Goal: Task Accomplishment & Management: Use online tool/utility

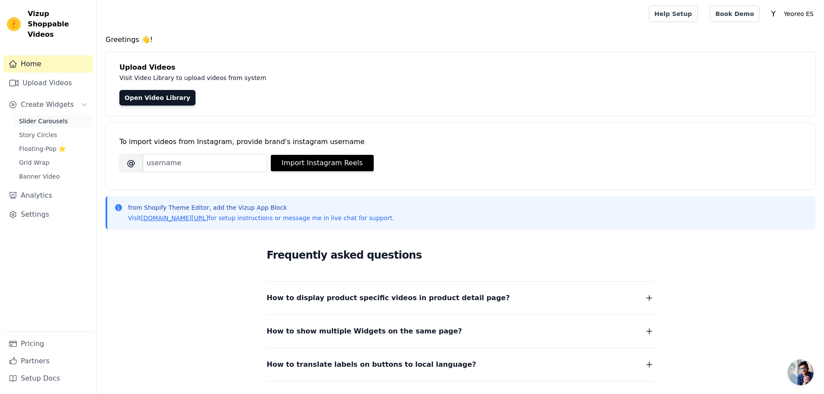
click at [40, 117] on span "Slider Carousels" at bounding box center [43, 121] width 49 height 9
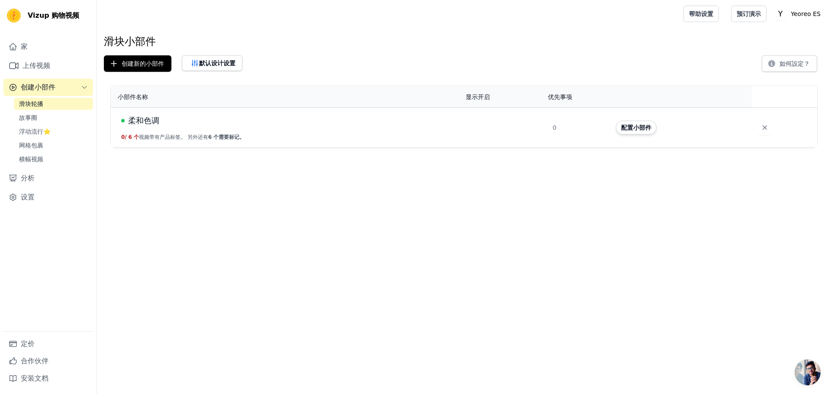
drag, startPoint x: 483, startPoint y: 280, endPoint x: 475, endPoint y: 275, distance: 9.1
click at [483, 148] on html "Vizup 购物视频 家 上传视频 创建小部件 滑块轮播 故事圈 浮动流行⭐ 网格包裹 横幅视频 分析 设置 定价 合作伙伴 安装文档 打开侧边栏 帮助设置 …" at bounding box center [415, 74] width 831 height 148
click at [214, 61] on font "默认设计设置" at bounding box center [217, 63] width 36 height 7
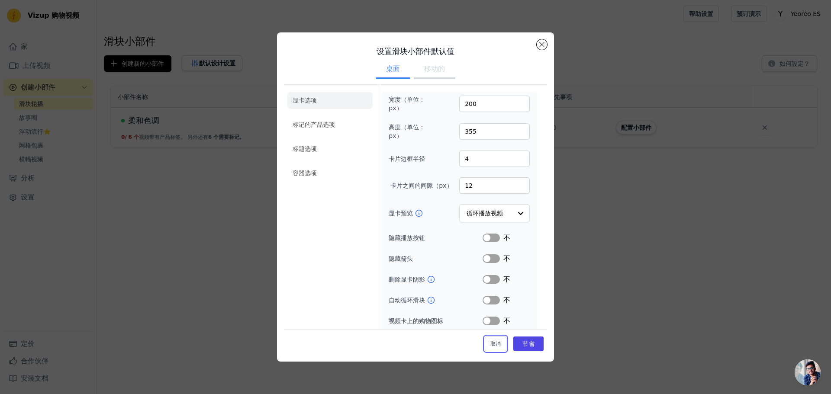
drag, startPoint x: 494, startPoint y: 345, endPoint x: 418, endPoint y: 297, distance: 90.1
click at [493, 344] on font "取消" at bounding box center [495, 344] width 10 height 6
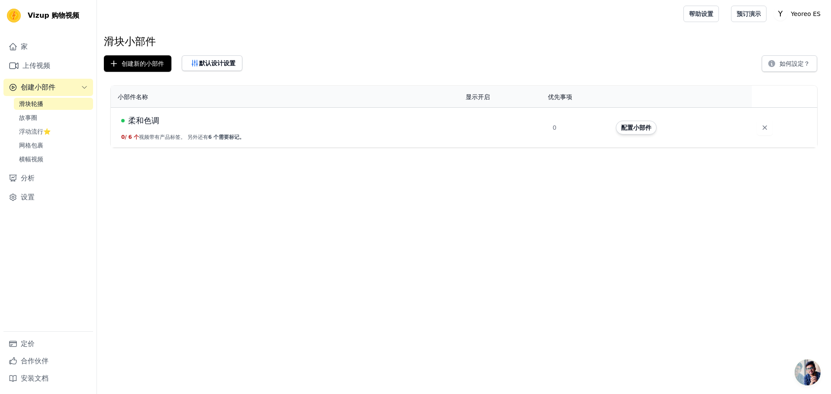
click at [249, 128] on td "柔和色调 0 / 6 个 视频带有产品标签。 另外还有 6 个 需要标记。" at bounding box center [286, 127] width 350 height 40
click at [139, 117] on font "柔和色调" at bounding box center [143, 120] width 31 height 9
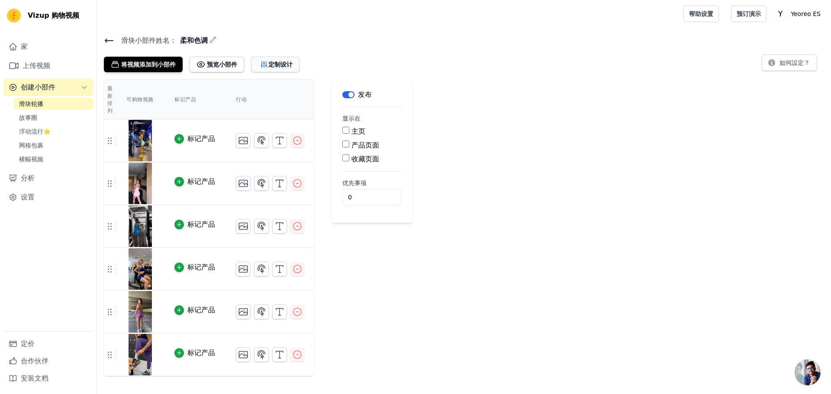
click at [282, 61] on font "定制设计" at bounding box center [280, 64] width 24 height 7
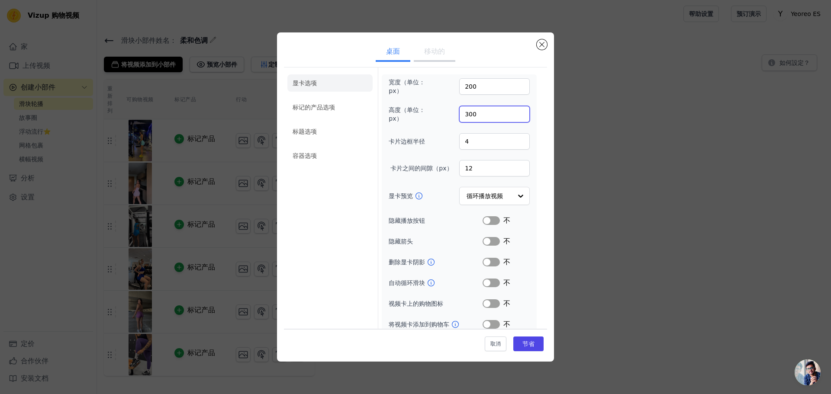
drag, startPoint x: 465, startPoint y: 113, endPoint x: 475, endPoint y: 111, distance: 9.8
click at [475, 111] on input "300" at bounding box center [494, 114] width 71 height 16
type input "355"
click at [527, 344] on font "节省" at bounding box center [528, 344] width 12 height 7
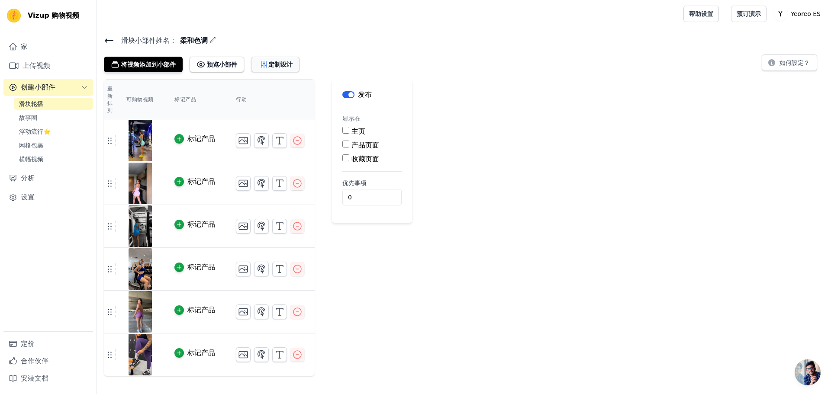
click at [276, 69] on button "定制设计" at bounding box center [275, 65] width 48 height 16
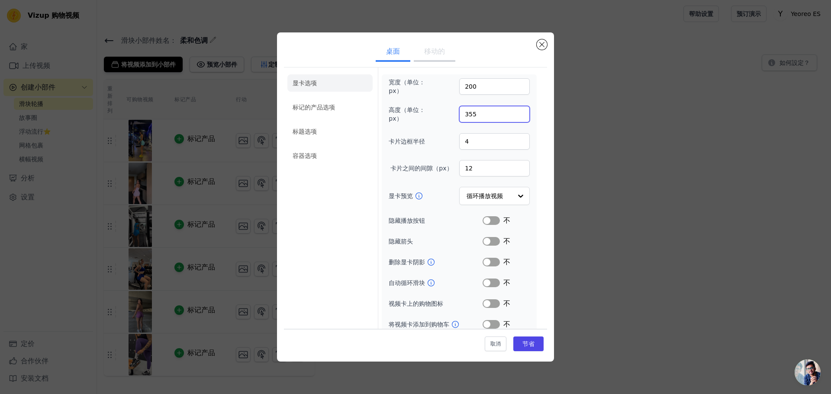
drag, startPoint x: 465, startPoint y: 114, endPoint x: 478, endPoint y: 116, distance: 13.6
click at [478, 116] on input "355" at bounding box center [494, 114] width 71 height 16
type input "300"
click at [425, 119] on label "高度（单位：px）" at bounding box center [412, 114] width 47 height 17
click at [459, 119] on input "300" at bounding box center [494, 114] width 71 height 16
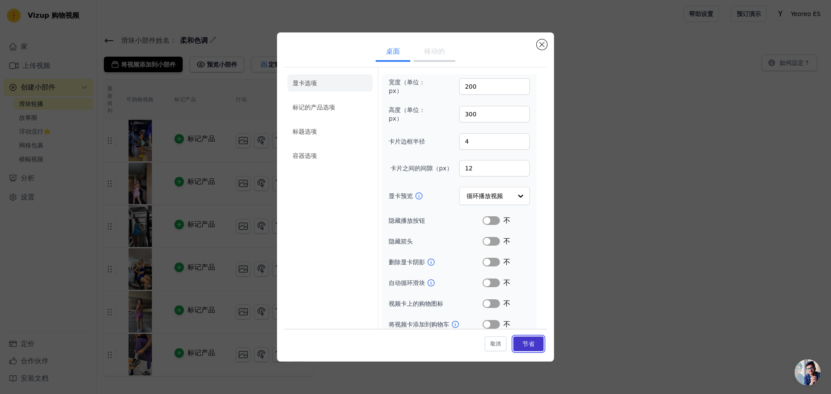
click at [522, 341] on font "节省" at bounding box center [528, 344] width 12 height 7
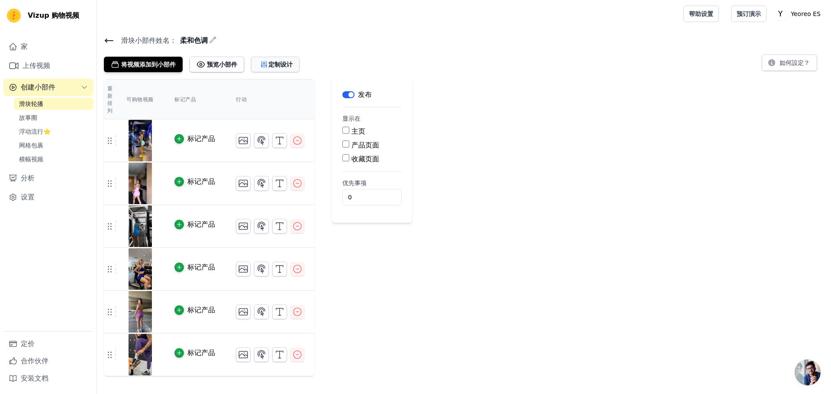
click at [281, 64] on font "定制设计" at bounding box center [280, 64] width 24 height 7
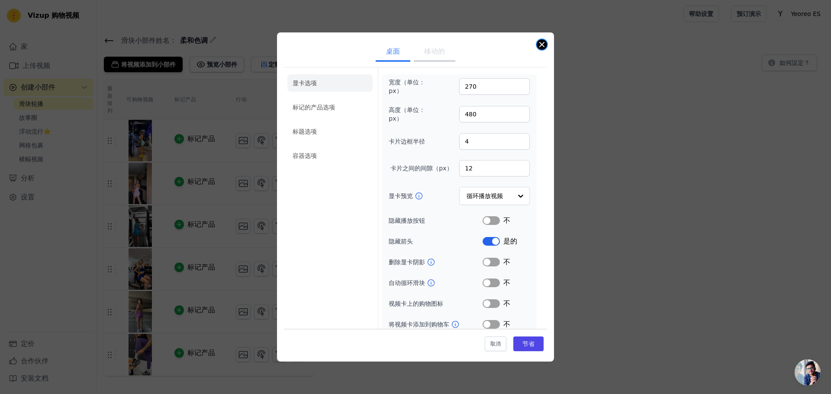
click at [541, 45] on button "关闭模式" at bounding box center [542, 44] width 10 height 10
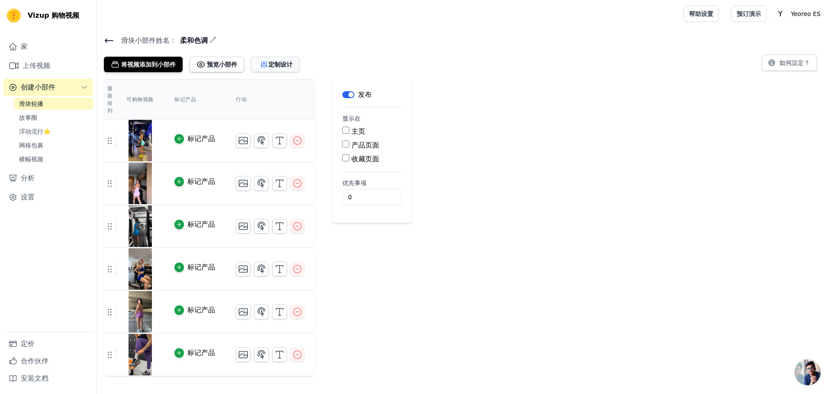
click at [278, 68] on font "定制设计" at bounding box center [280, 64] width 24 height 7
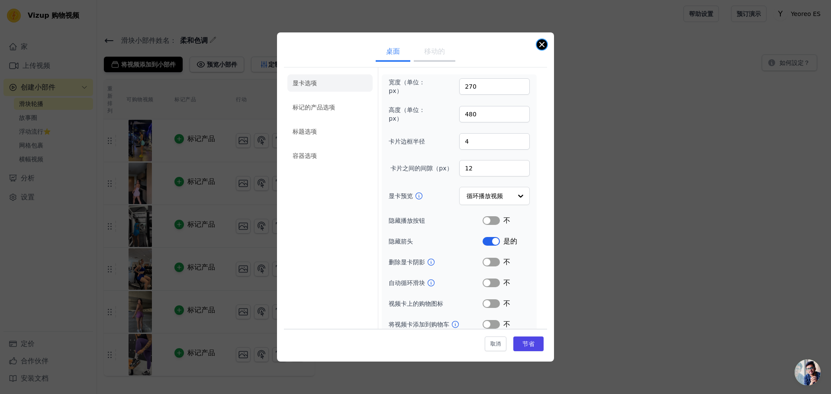
click at [538, 41] on button "关闭模式" at bounding box center [542, 44] width 10 height 10
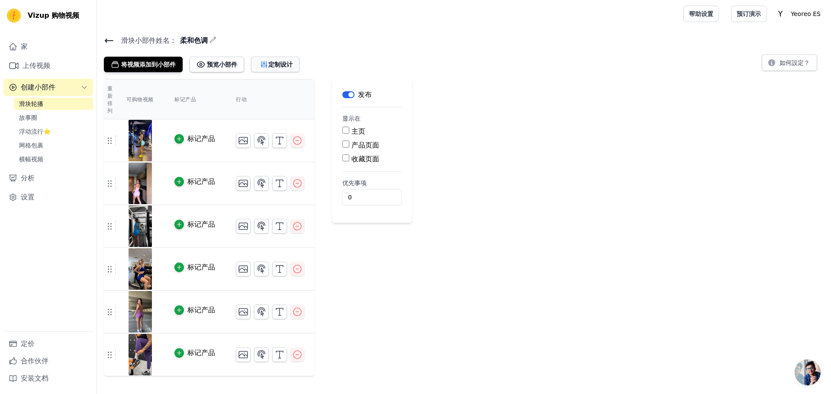
click at [280, 66] on font "定制设计" at bounding box center [280, 64] width 24 height 7
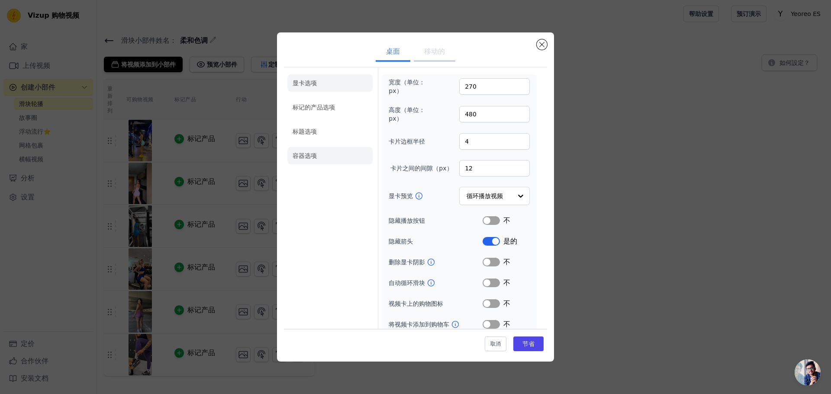
click at [319, 153] on li "容器选项" at bounding box center [329, 155] width 85 height 17
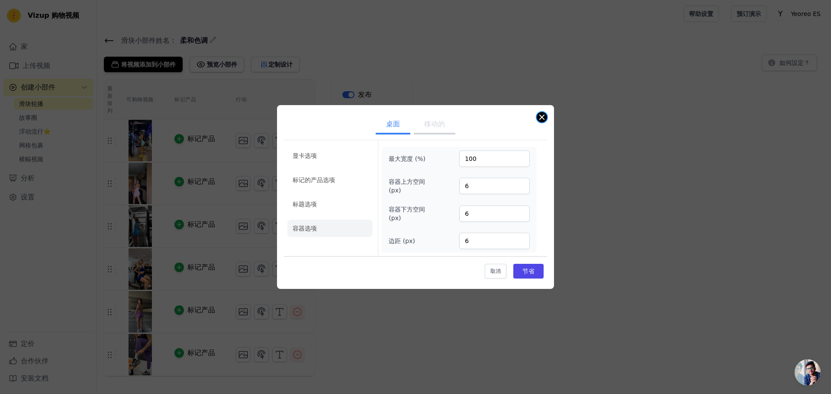
click at [544, 119] on button "关闭模式" at bounding box center [542, 117] width 10 height 10
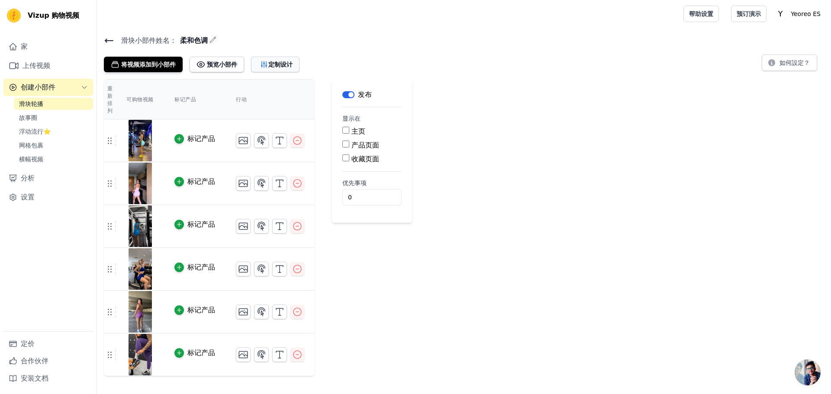
click at [275, 62] on font "定制设计" at bounding box center [280, 64] width 24 height 7
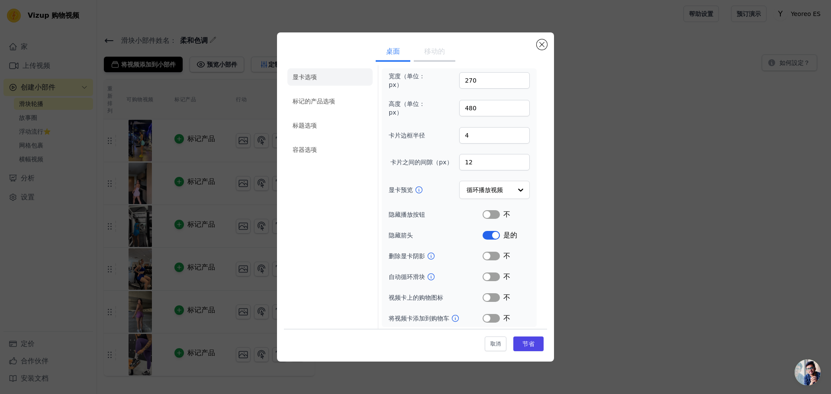
scroll to position [8, 0]
click at [483, 235] on button "标签" at bounding box center [491, 233] width 17 height 9
click at [527, 346] on font "节省" at bounding box center [528, 344] width 12 height 7
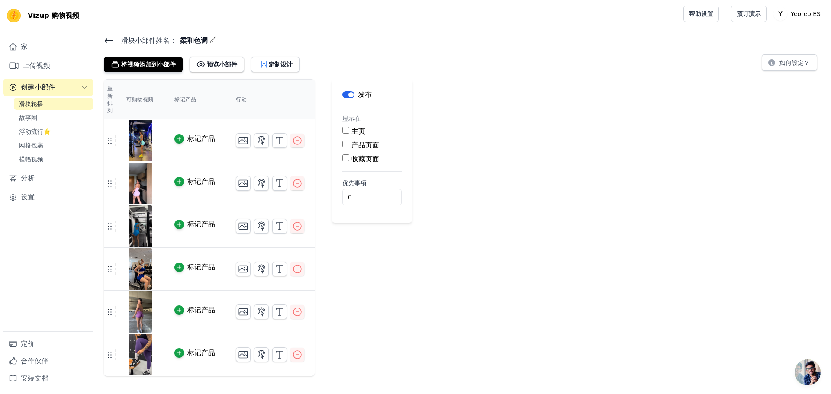
click at [105, 40] on icon at bounding box center [109, 40] width 8 height 3
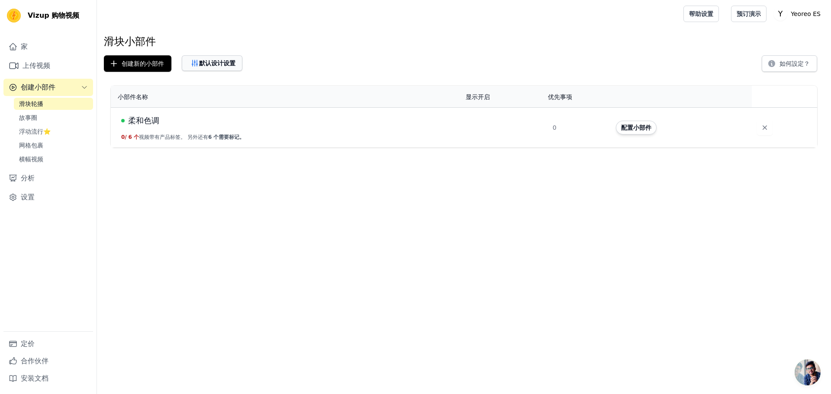
click at [206, 62] on font "默认设计设置" at bounding box center [217, 63] width 36 height 7
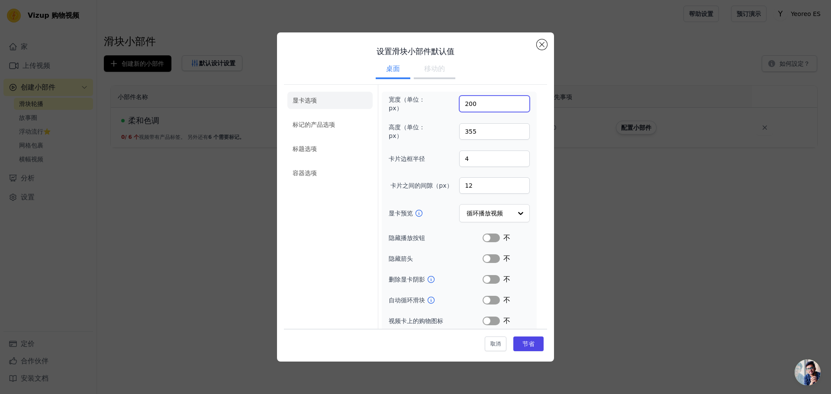
click at [460, 101] on input "200" at bounding box center [494, 104] width 71 height 16
type input "300"
click at [482, 129] on input "355" at bounding box center [494, 131] width 71 height 16
drag, startPoint x: 474, startPoint y: 131, endPoint x: 452, endPoint y: 132, distance: 22.5
click at [452, 132] on div "高度（单位：px） 355" at bounding box center [459, 131] width 141 height 17
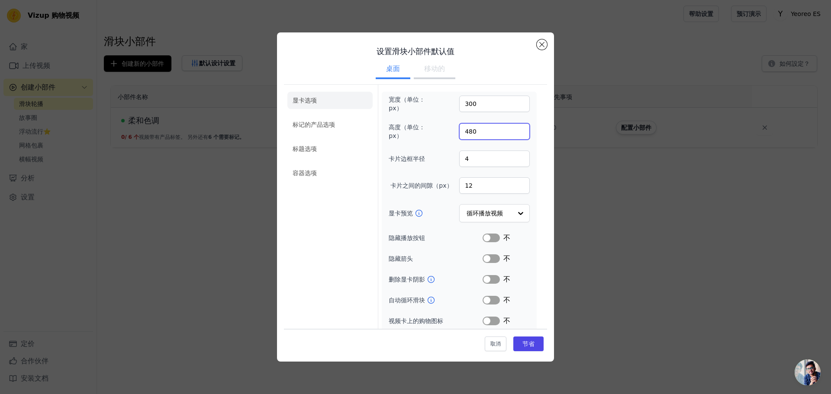
type input "480"
drag, startPoint x: 441, startPoint y: 115, endPoint x: 450, endPoint y: 119, distance: 10.3
click at [441, 115] on div "宽度（单位：px） 300 高度（单位：px） 480 卡片边框半径 4 卡片之间的间隙（px） 12 显卡预览 循环播放视频 隐藏播放按钮 标签 不 隐藏箭…" at bounding box center [459, 221] width 141 height 252
click at [530, 344] on button "节省" at bounding box center [528, 344] width 30 height 15
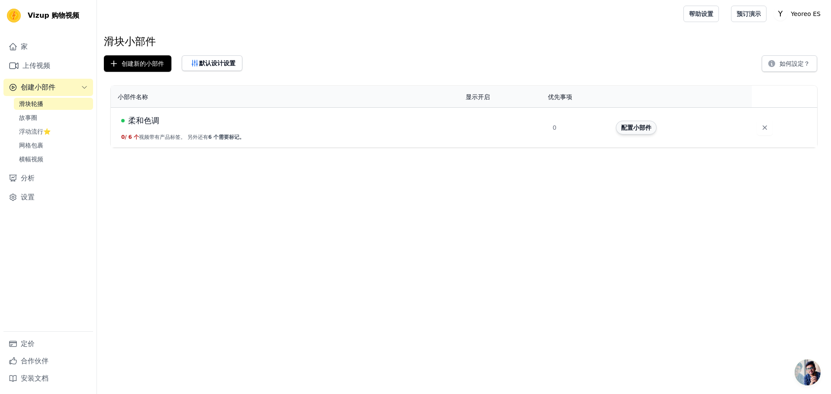
click at [628, 128] on font "配置小部件" at bounding box center [636, 127] width 30 height 7
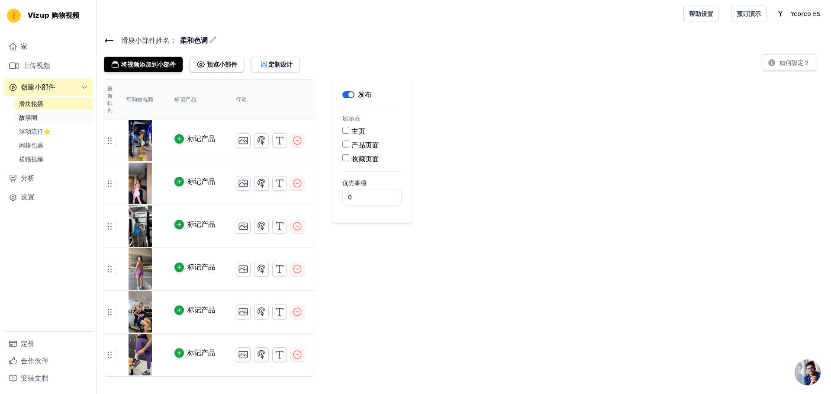
click at [34, 119] on font "故事圈" at bounding box center [28, 117] width 18 height 7
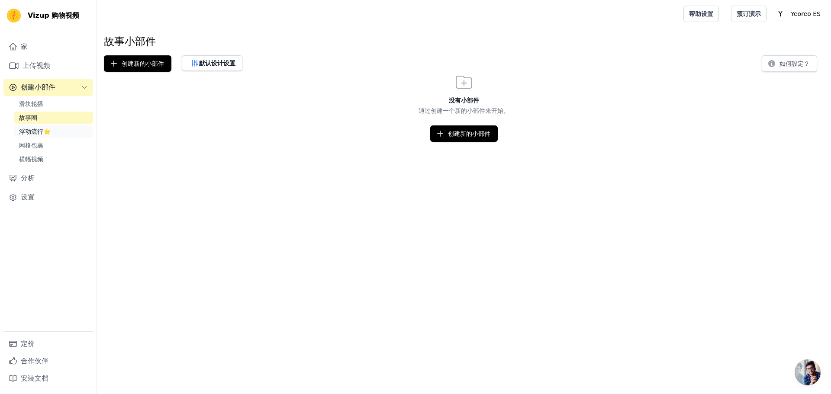
click at [29, 132] on font "浮动流行⭐" at bounding box center [35, 131] width 32 height 7
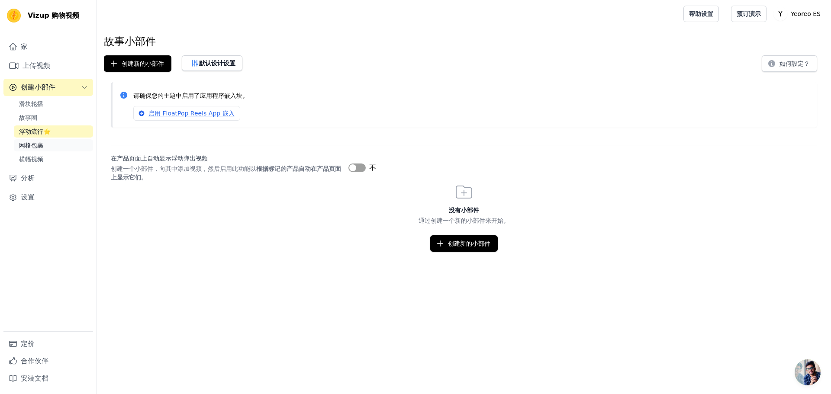
click at [29, 145] on font "网格包裹" at bounding box center [31, 145] width 24 height 7
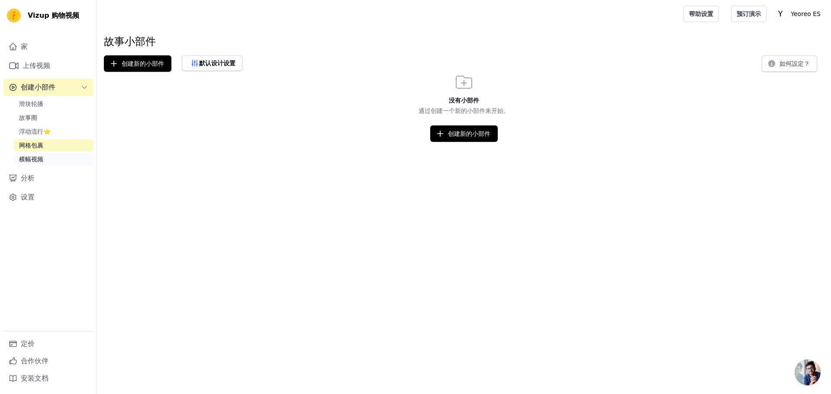
click at [32, 161] on font "横幅视频" at bounding box center [31, 159] width 24 height 7
click at [35, 100] on font "滑块轮播" at bounding box center [31, 103] width 24 height 7
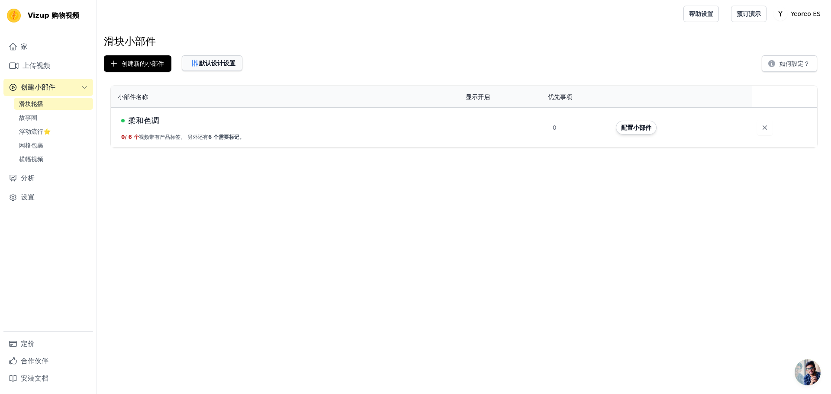
click at [219, 62] on font "默认设计设置" at bounding box center [217, 63] width 36 height 7
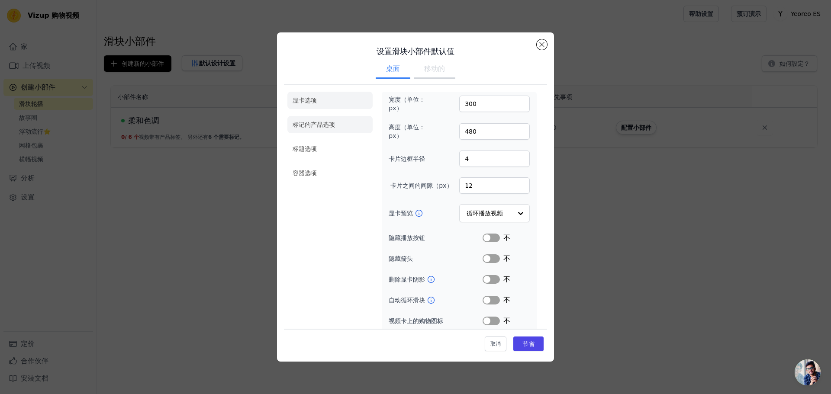
click at [327, 126] on font "标记的产品选项" at bounding box center [314, 124] width 42 height 7
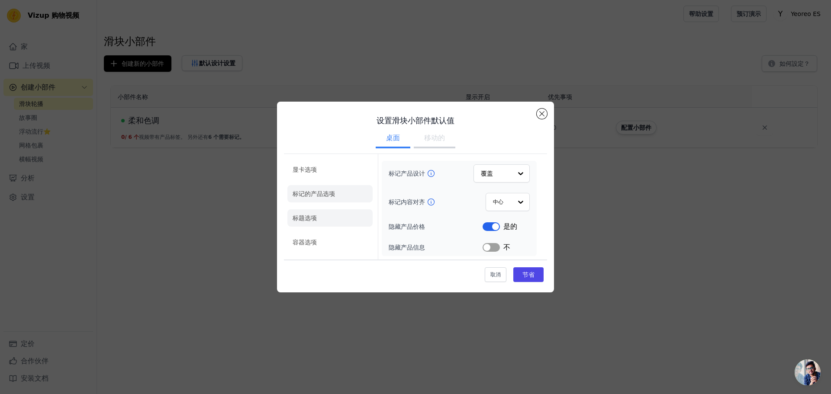
click at [342, 218] on li "标题选项" at bounding box center [329, 217] width 85 height 17
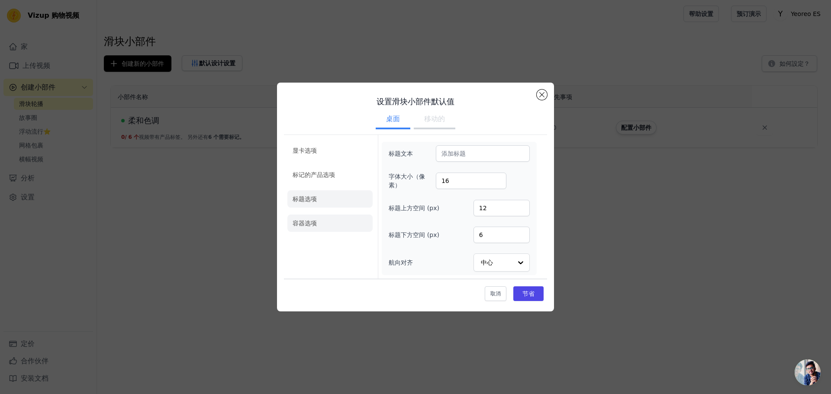
click at [327, 224] on li "容器选项" at bounding box center [329, 223] width 85 height 17
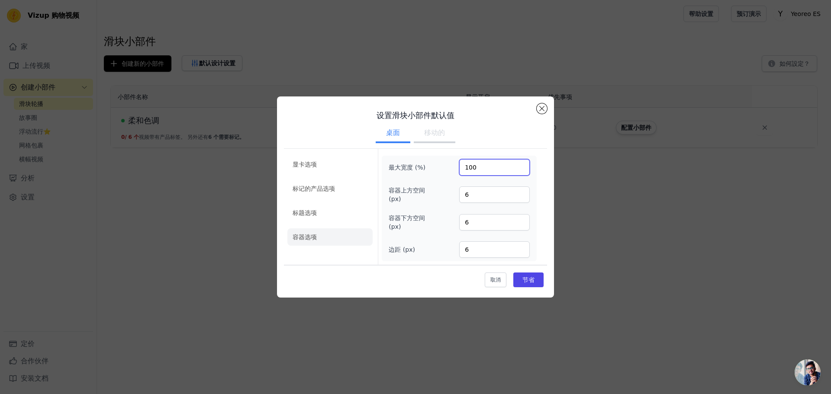
click at [499, 168] on input "100" at bounding box center [494, 167] width 71 height 16
click at [521, 166] on input "100" at bounding box center [494, 167] width 71 height 16
click at [443, 133] on font "移动的" at bounding box center [434, 133] width 21 height 8
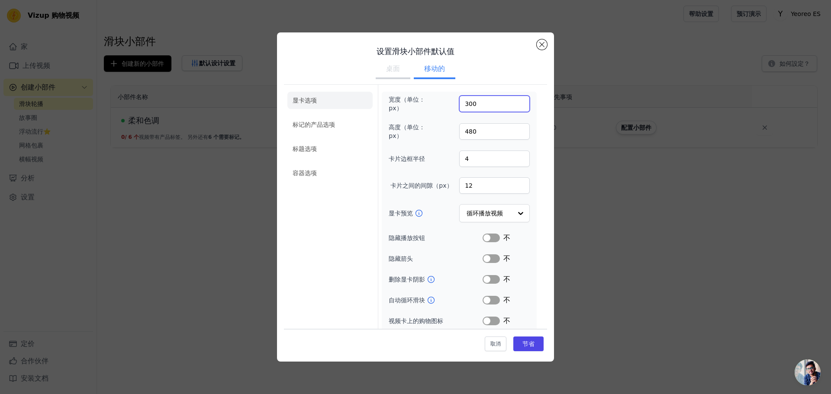
drag, startPoint x: 476, startPoint y: 104, endPoint x: 451, endPoint y: 103, distance: 24.7
click at [451, 103] on div "宽度（单位：px） 300" at bounding box center [459, 103] width 141 height 17
click at [391, 70] on font "桌面" at bounding box center [393, 68] width 14 height 8
click at [477, 102] on input "300" at bounding box center [494, 104] width 71 height 16
click at [437, 67] on font "移动的" at bounding box center [434, 68] width 21 height 8
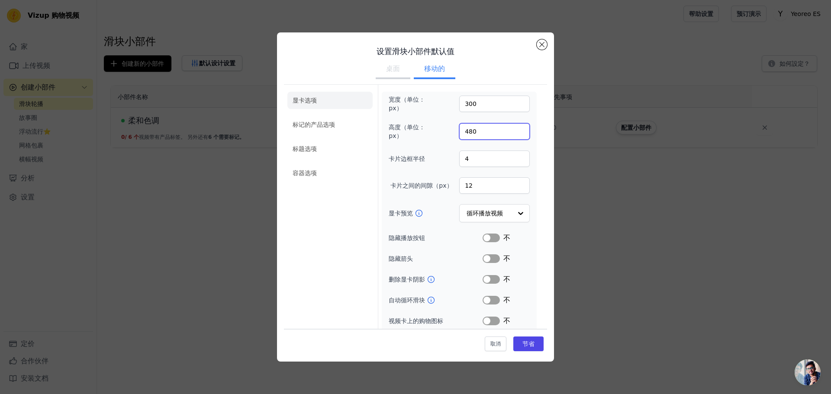
click at [473, 131] on input "480" at bounding box center [494, 131] width 71 height 16
drag, startPoint x: 463, startPoint y: 103, endPoint x: 457, endPoint y: 104, distance: 6.1
click at [459, 104] on input "300" at bounding box center [494, 104] width 71 height 16
type input "200"
drag, startPoint x: 475, startPoint y: 133, endPoint x: 460, endPoint y: 133, distance: 15.6
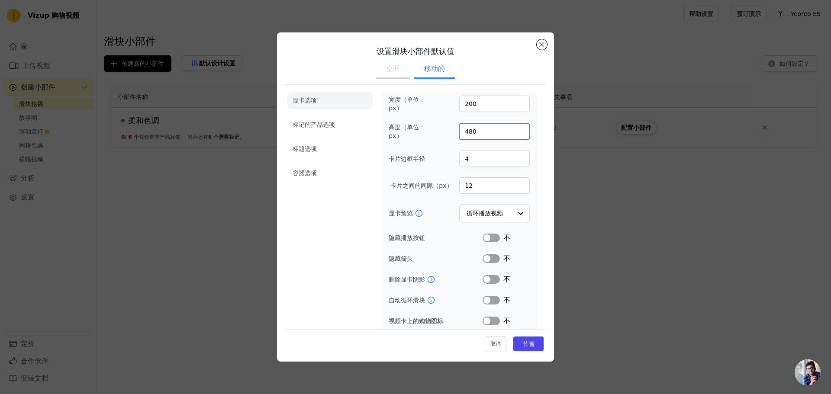
click at [460, 133] on input "480" at bounding box center [494, 131] width 71 height 16
type input "300"
click at [440, 113] on div "宽度（单位：px） 200 高度（单位：px） 300 卡片边框半径 4 卡片之间的间隙（px） 12 显卡预览 循环播放视频 隐藏播放按钮 标签 不 隐藏箭…" at bounding box center [459, 231] width 141 height 273
click at [386, 71] on font "桌面" at bounding box center [393, 68] width 14 height 8
drag, startPoint x: 528, startPoint y: 346, endPoint x: 523, endPoint y: 340, distance: 8.0
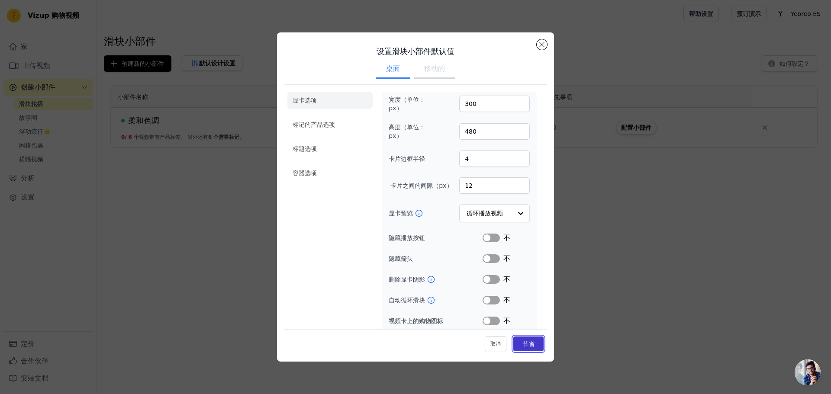
click at [528, 345] on button "节省" at bounding box center [528, 344] width 30 height 15
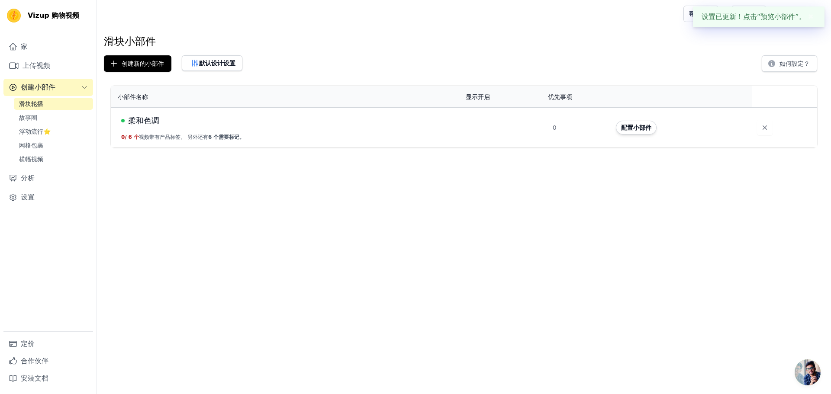
click at [216, 125] on div "柔和色调" at bounding box center [288, 121] width 334 height 12
click at [139, 119] on font "柔和色调" at bounding box center [143, 120] width 31 height 9
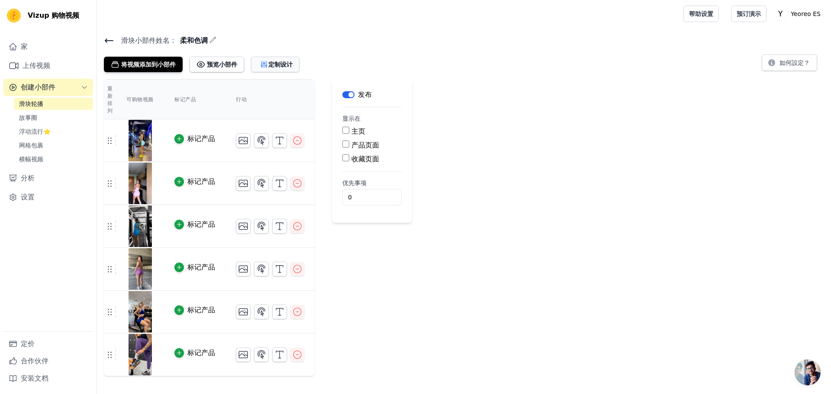
click at [280, 65] on font "定制设计" at bounding box center [280, 64] width 24 height 7
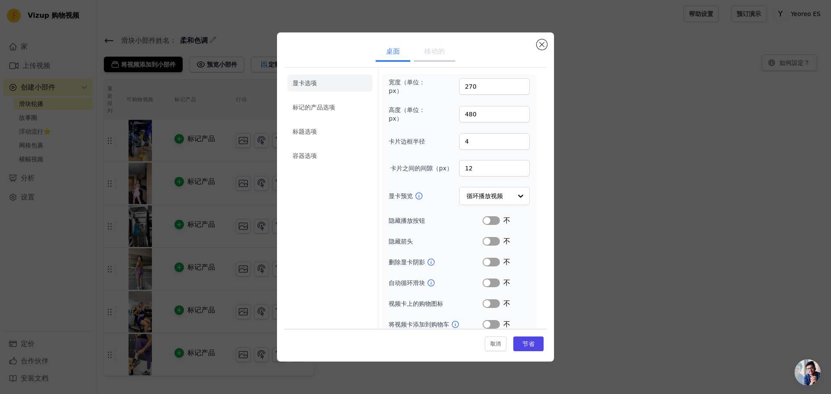
click at [430, 59] on button "移动的" at bounding box center [435, 52] width 42 height 19
click at [392, 50] on font "桌面" at bounding box center [393, 51] width 14 height 8
click at [524, 345] on font "节省" at bounding box center [528, 344] width 12 height 7
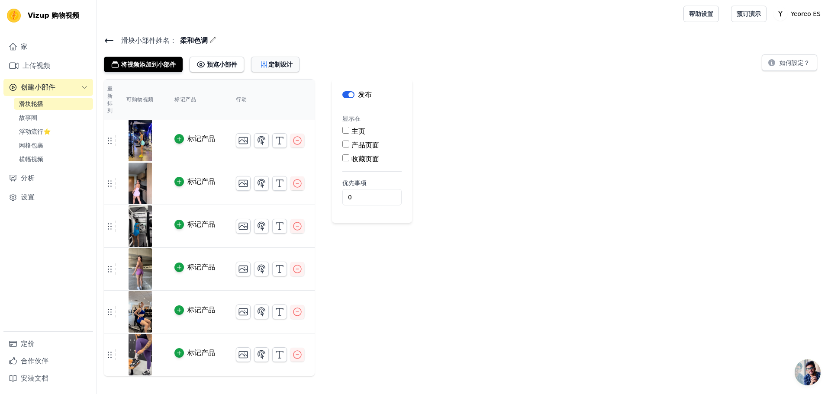
click at [284, 65] on font "定制设计" at bounding box center [280, 64] width 24 height 7
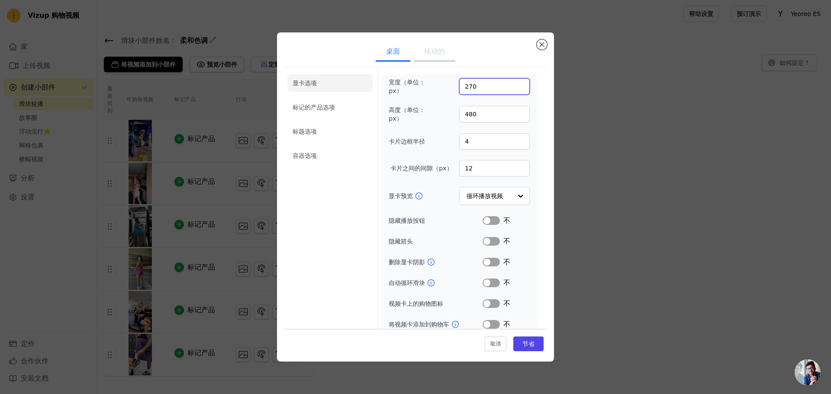
drag, startPoint x: 476, startPoint y: 84, endPoint x: 452, endPoint y: 84, distance: 23.8
click at [452, 84] on div "宽度（单位：px） 270" at bounding box center [459, 86] width 141 height 17
type input "480"
click at [479, 108] on input "480" at bounding box center [494, 114] width 71 height 16
drag, startPoint x: 478, startPoint y: 113, endPoint x: 442, endPoint y: 112, distance: 35.9
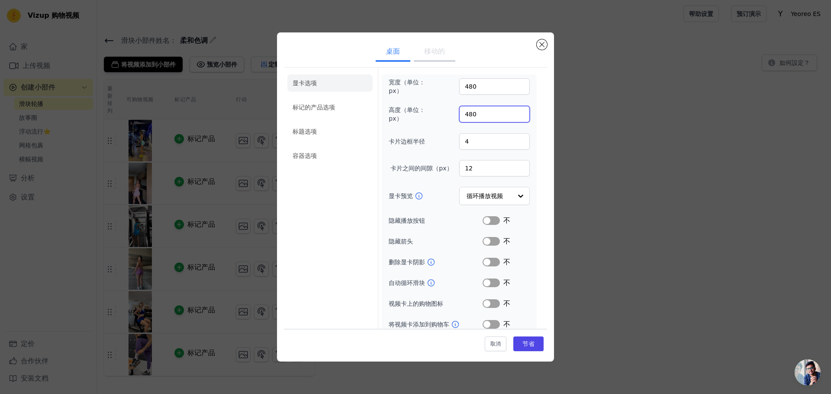
click at [442, 112] on div "高度（单位：px） 480" at bounding box center [459, 114] width 141 height 17
type input "600"
click at [528, 343] on font "节省" at bounding box center [528, 344] width 12 height 7
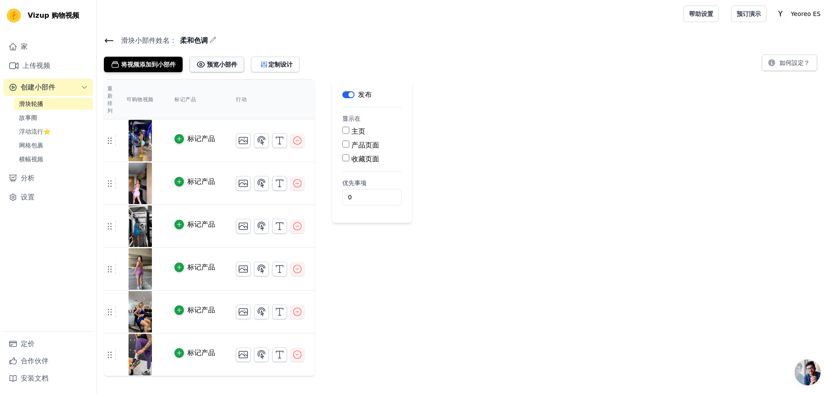
click at [222, 63] on font "预览小部件" at bounding box center [222, 64] width 30 height 7
click at [274, 63] on font "定制设计" at bounding box center [280, 64] width 24 height 7
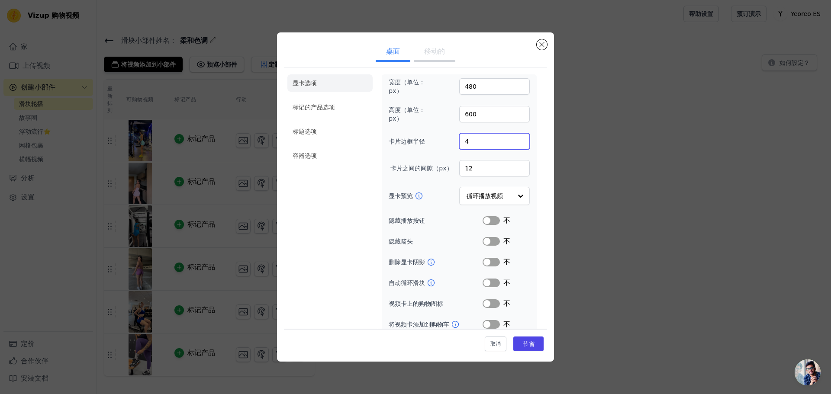
click at [471, 140] on input "4" at bounding box center [494, 141] width 71 height 16
type input "5"
click at [515, 139] on input "5" at bounding box center [494, 141] width 71 height 16
click at [492, 167] on input "12" at bounding box center [494, 168] width 71 height 16
click at [515, 163] on input "12" at bounding box center [494, 168] width 71 height 16
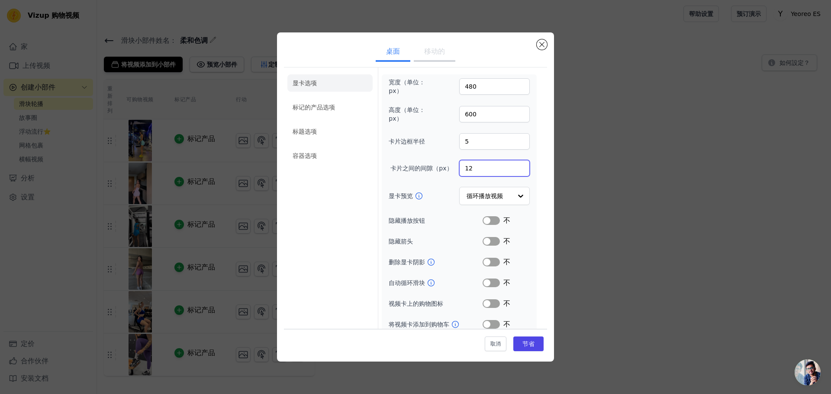
scroll to position [8, 0]
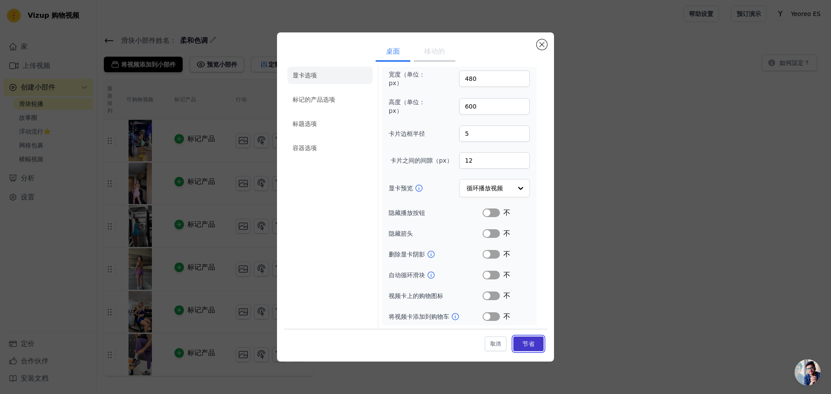
click at [526, 345] on font "节省" at bounding box center [528, 344] width 12 height 7
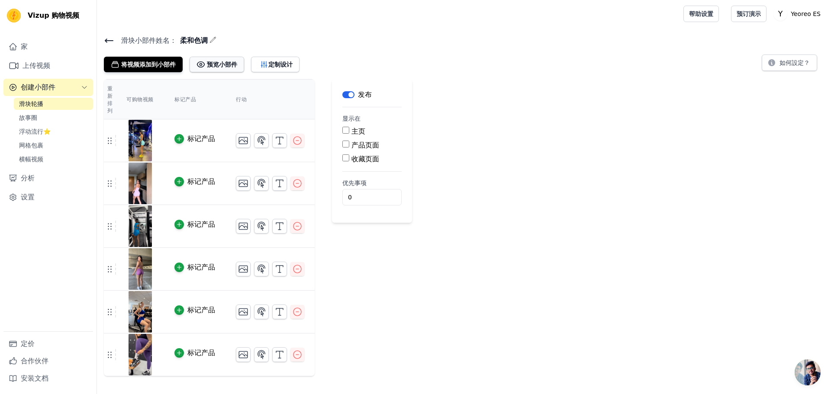
click at [216, 64] on font "预览小部件" at bounding box center [222, 64] width 30 height 7
click at [268, 66] on icon "button" at bounding box center [264, 64] width 9 height 9
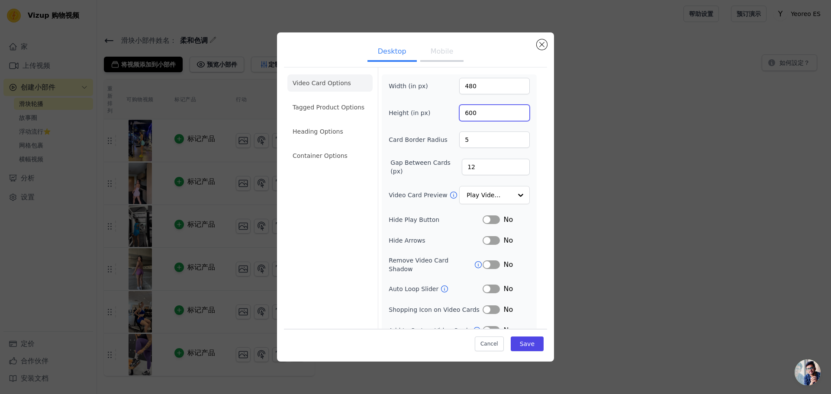
click at [476, 110] on input "600" at bounding box center [494, 113] width 71 height 16
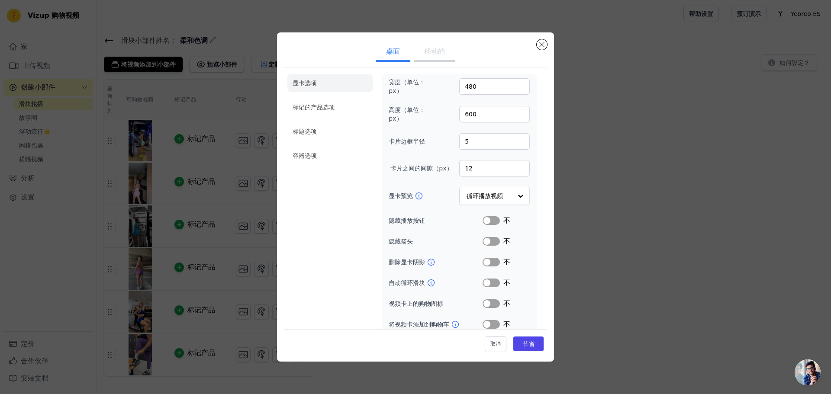
drag, startPoint x: 439, startPoint y: 56, endPoint x: 430, endPoint y: 56, distance: 8.7
click at [438, 55] on font "移动的" at bounding box center [434, 51] width 21 height 8
click at [386, 51] on font "桌面" at bounding box center [393, 51] width 14 height 8
drag, startPoint x: 631, startPoint y: 163, endPoint x: 525, endPoint y: 132, distance: 110.7
click at [628, 164] on div "桌面 移动的 显卡选项 标记的产品选项 标题选项 容器选项 宽度（单位：px） 480 高度（单位：px） 600 卡片边框半径 5 卡片之间的间隙（px） …" at bounding box center [415, 197] width 803 height 357
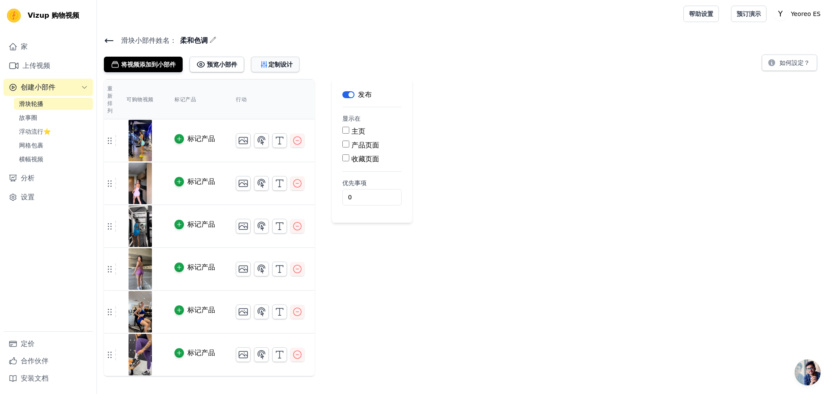
click at [284, 59] on button "定制设计" at bounding box center [275, 65] width 48 height 16
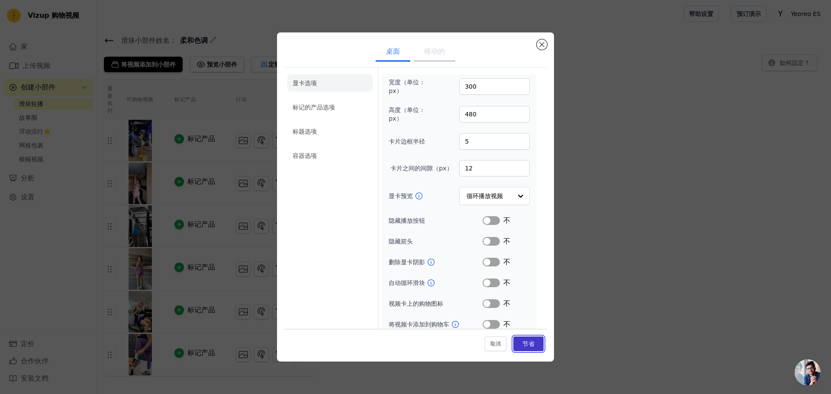
click at [528, 346] on button "节省" at bounding box center [528, 344] width 30 height 15
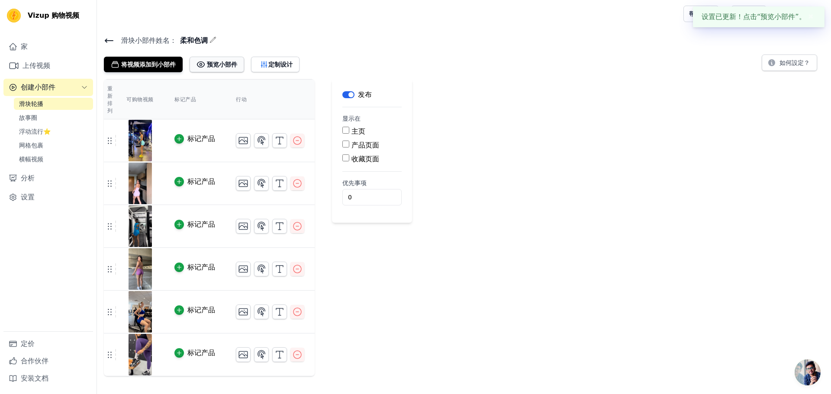
click at [216, 64] on font "预览小部件" at bounding box center [222, 64] width 30 height 7
click at [274, 63] on font "定制设计" at bounding box center [280, 64] width 24 height 7
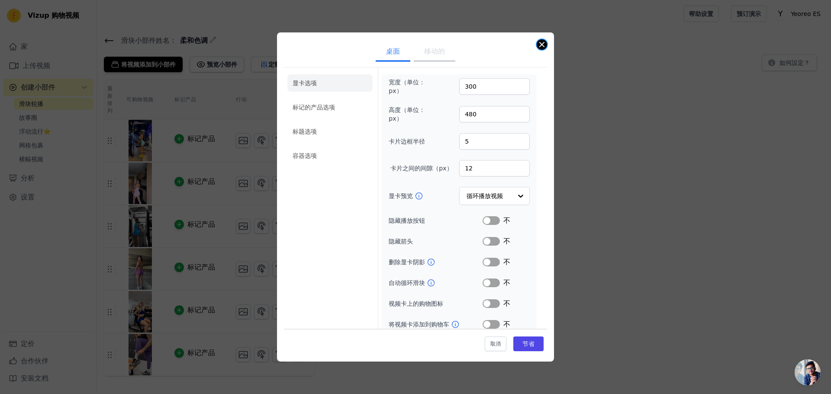
click at [544, 45] on button "关闭模式" at bounding box center [542, 44] width 10 height 10
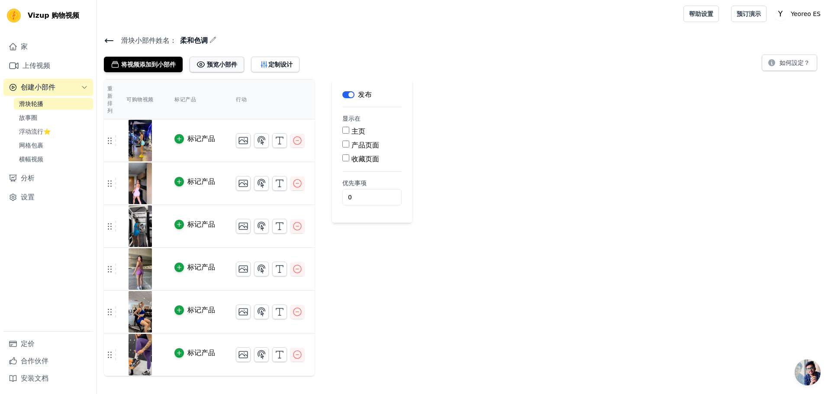
click at [225, 63] on font "预览小部件" at bounding box center [222, 64] width 30 height 7
click at [283, 63] on font "定制设计" at bounding box center [280, 64] width 24 height 7
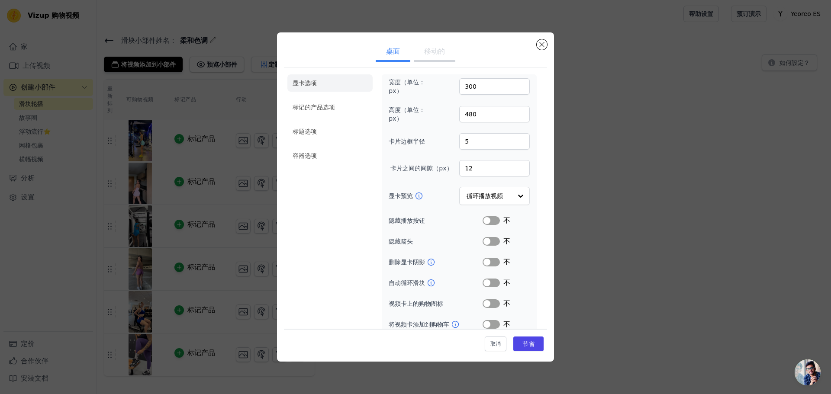
click at [430, 49] on font "移动的" at bounding box center [434, 51] width 21 height 8
click at [542, 46] on button "关闭模式" at bounding box center [542, 44] width 10 height 10
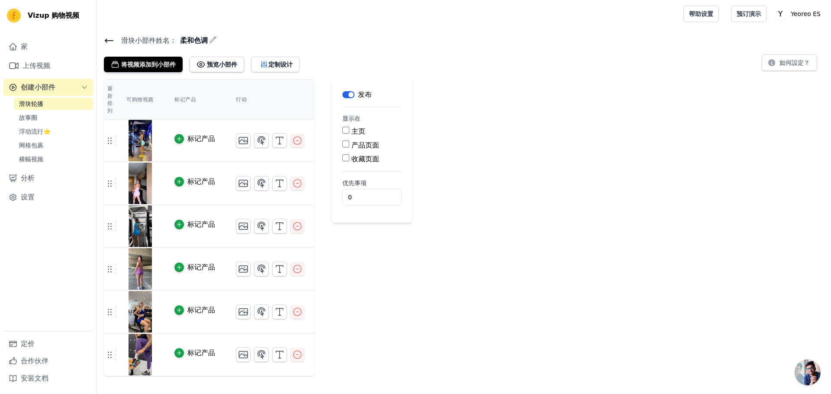
click at [107, 40] on icon at bounding box center [109, 40] width 8 height 3
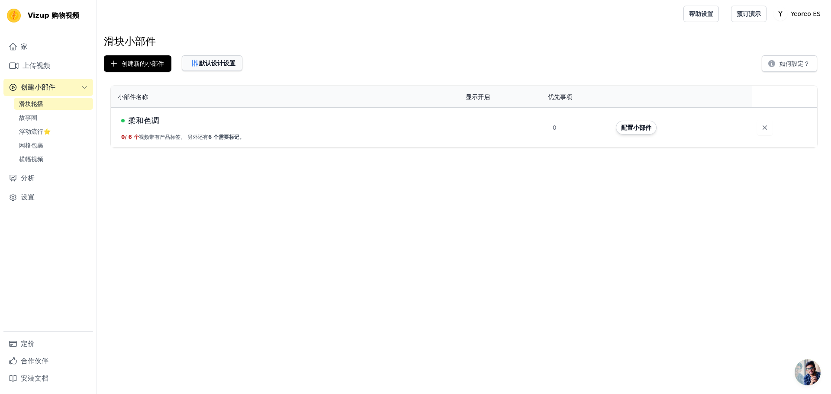
click at [221, 62] on font "默认设计设置" at bounding box center [217, 63] width 36 height 7
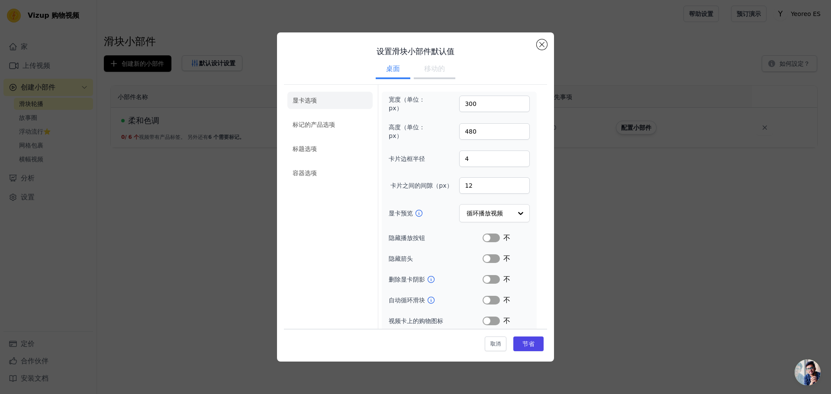
click at [428, 69] on font "移动的" at bounding box center [434, 68] width 21 height 8
click at [393, 72] on font "桌面" at bounding box center [393, 68] width 14 height 8
click at [527, 342] on font "节省" at bounding box center [528, 344] width 12 height 7
